Goal: Task Accomplishment & Management: Manage account settings

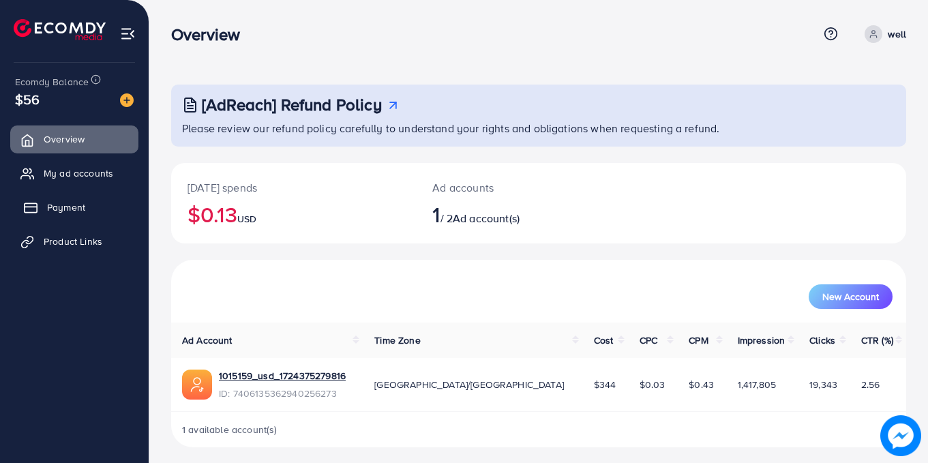
click at [83, 208] on span "Payment" at bounding box center [66, 207] width 38 height 14
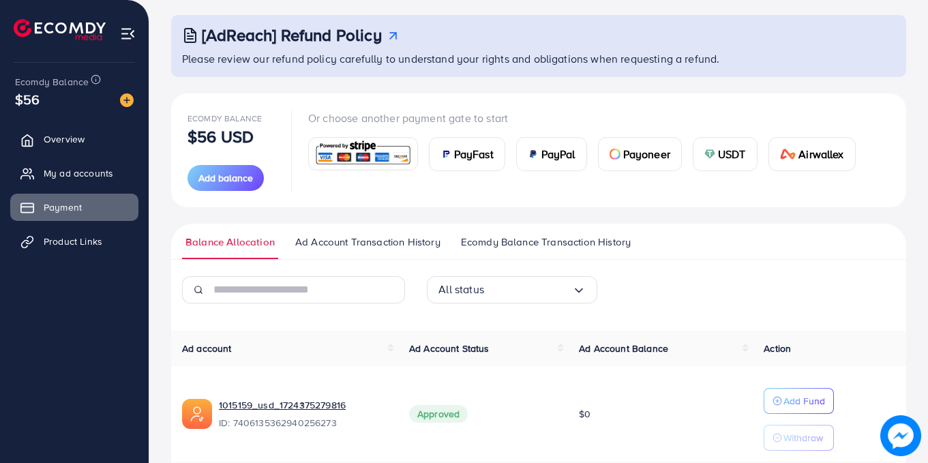
scroll to position [126, 0]
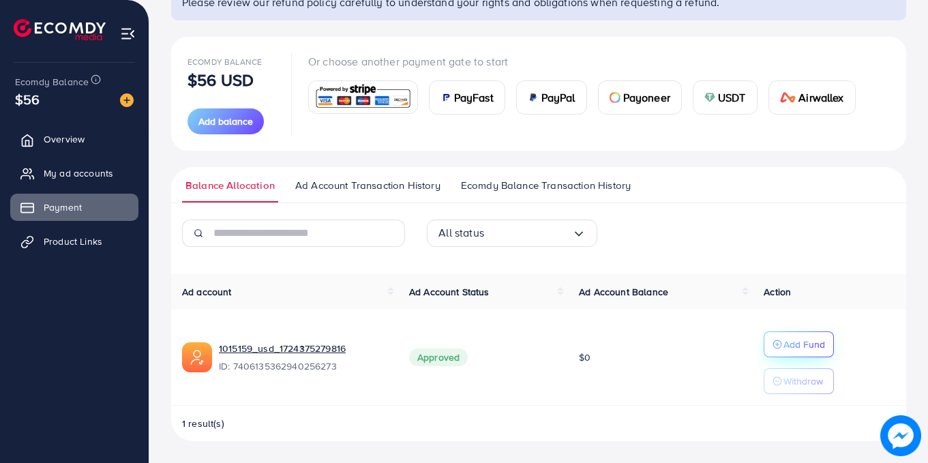
click at [790, 342] on p "Add Fund" at bounding box center [804, 344] width 42 height 16
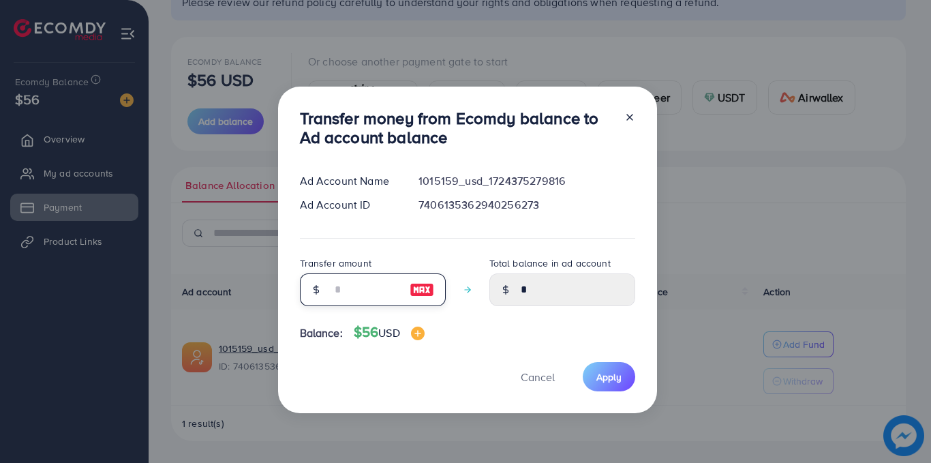
click at [344, 290] on input "number" at bounding box center [365, 289] width 68 height 33
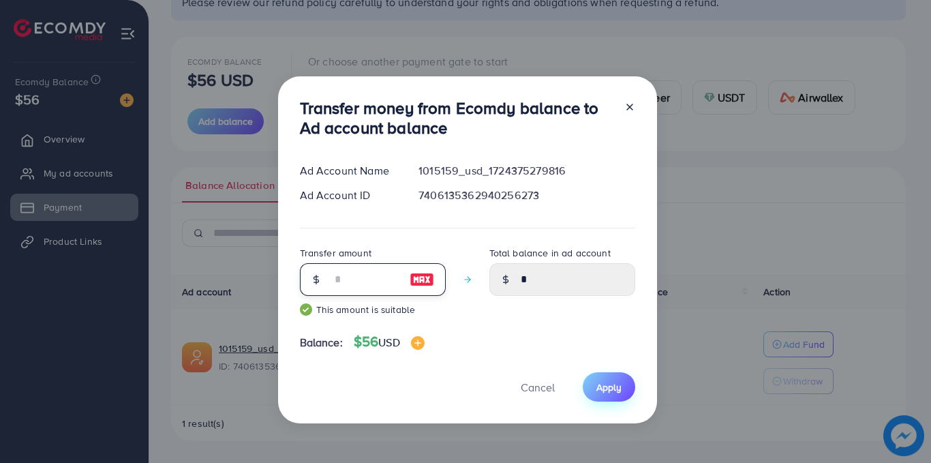
type input "**"
click at [603, 383] on span "Apply" at bounding box center [609, 387] width 25 height 14
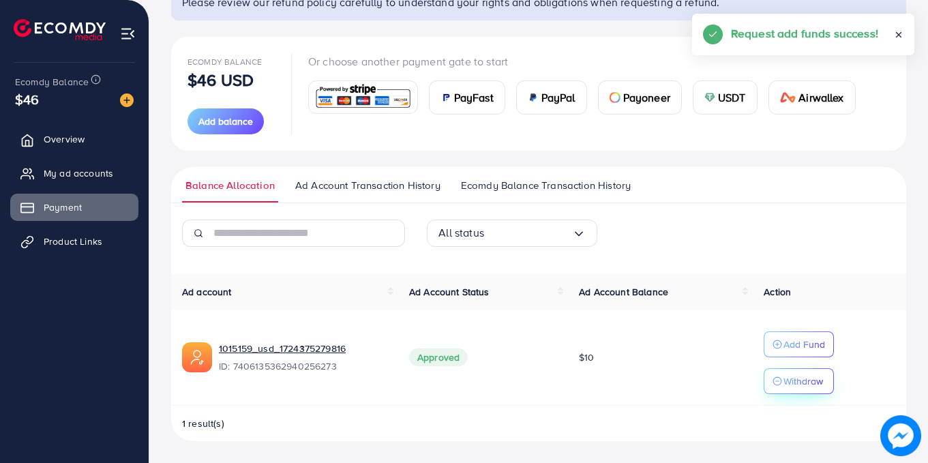
click at [809, 383] on p "Withdraw" at bounding box center [803, 381] width 40 height 16
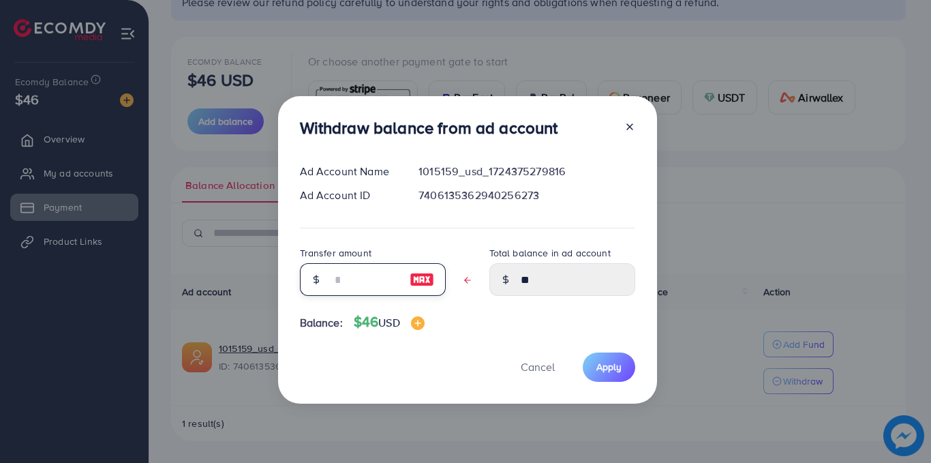
click at [358, 278] on input "text" at bounding box center [365, 279] width 68 height 33
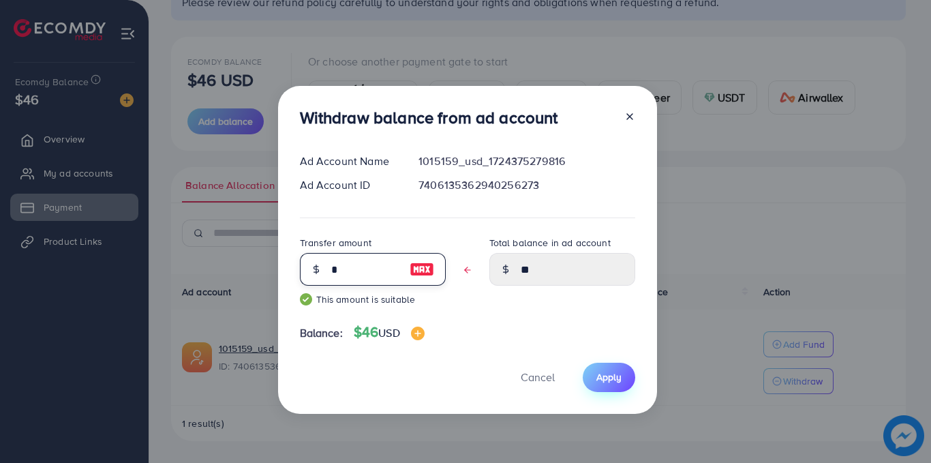
type input "*"
click at [611, 376] on span "Apply" at bounding box center [609, 377] width 25 height 14
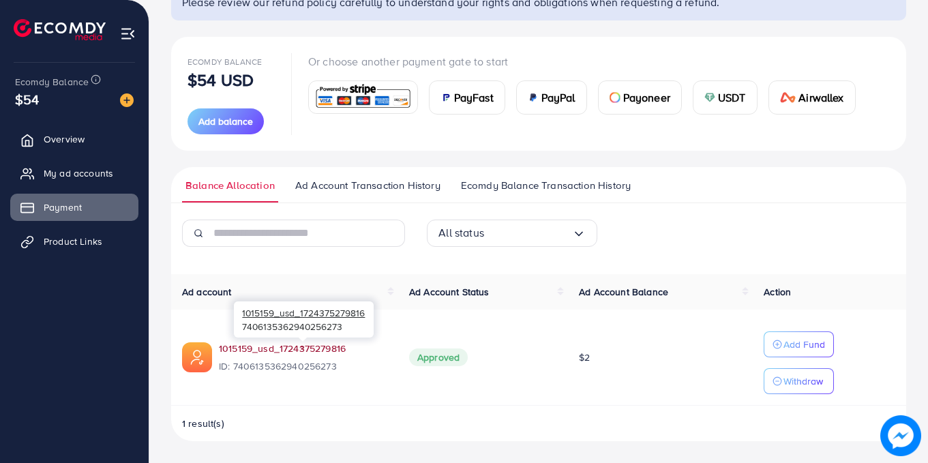
click at [313, 350] on link "1015159_usd_1724375279816" at bounding box center [282, 349] width 127 height 14
